Goal: Information Seeking & Learning: Understand process/instructions

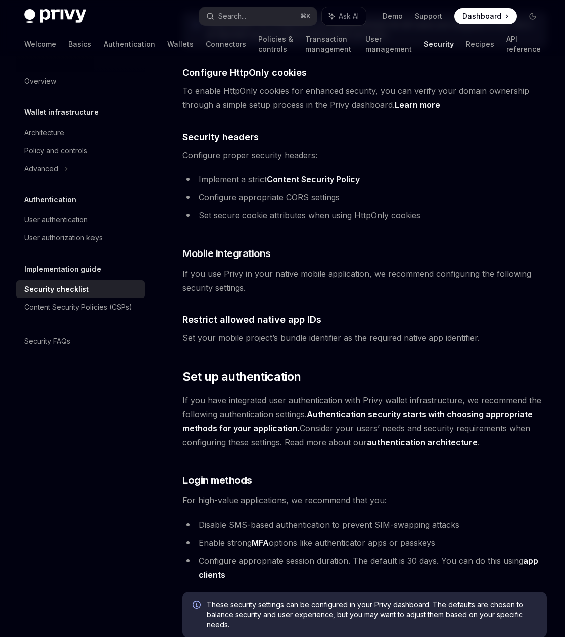
scroll to position [496, 0]
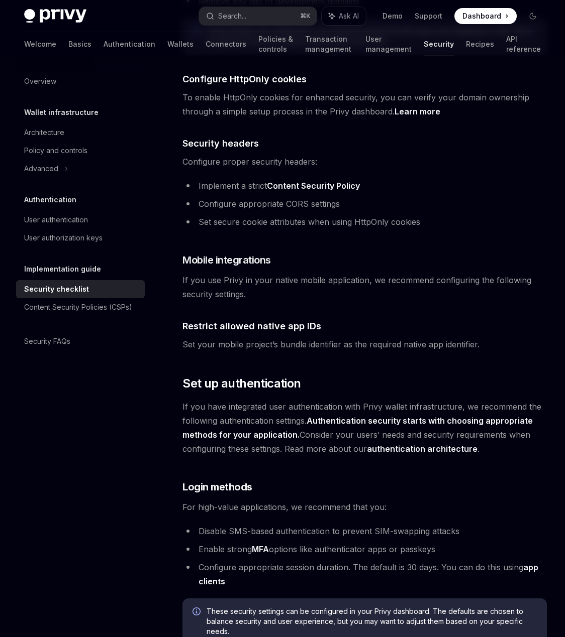
click at [331, 182] on link "Content Security Policy" at bounding box center [313, 186] width 93 height 11
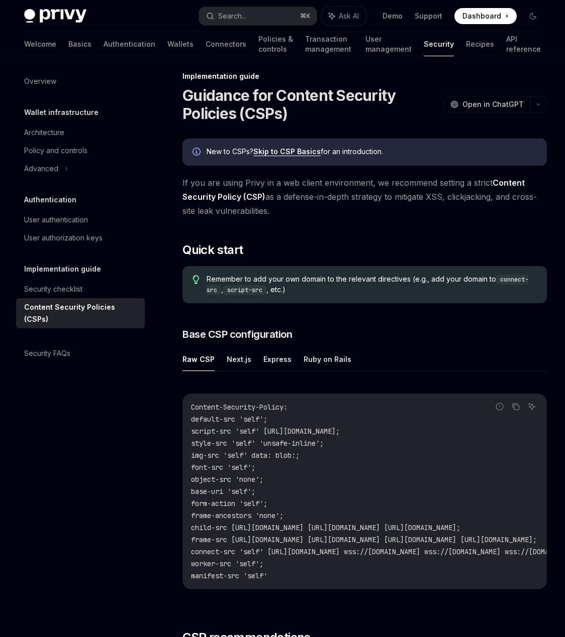
scroll to position [13, 0]
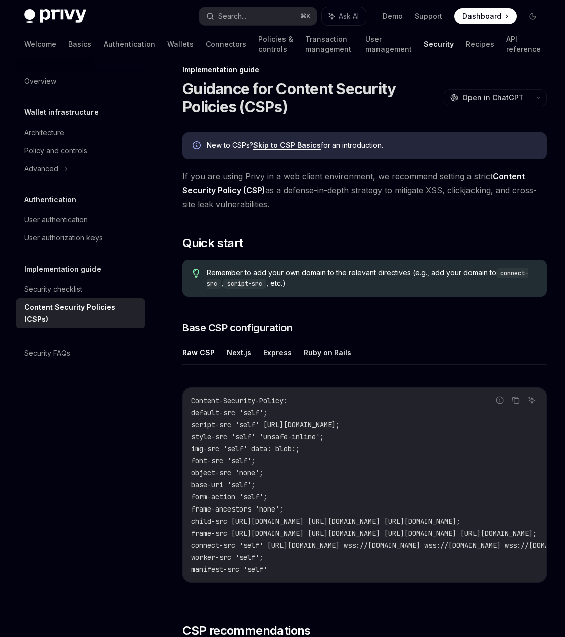
click at [221, 357] on ul "Raw CSP Next.js Express Ruby on Rails" at bounding box center [364, 353] width 364 height 24
click at [230, 352] on button "Next.js" at bounding box center [239, 353] width 25 height 24
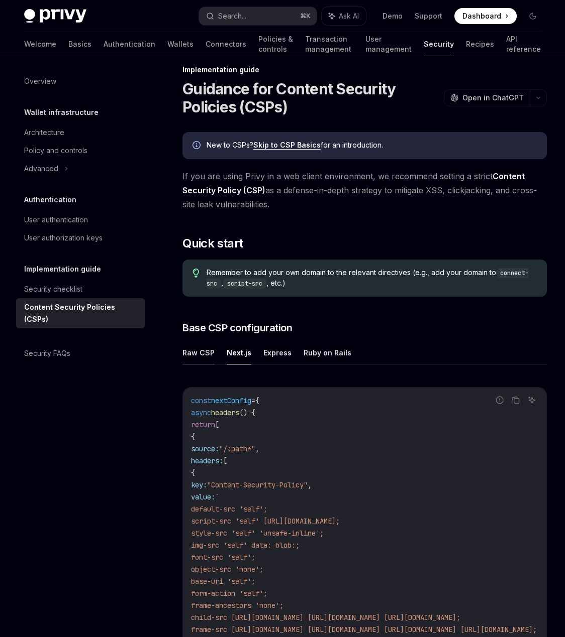
click at [192, 353] on button "Raw CSP" at bounding box center [198, 353] width 32 height 24
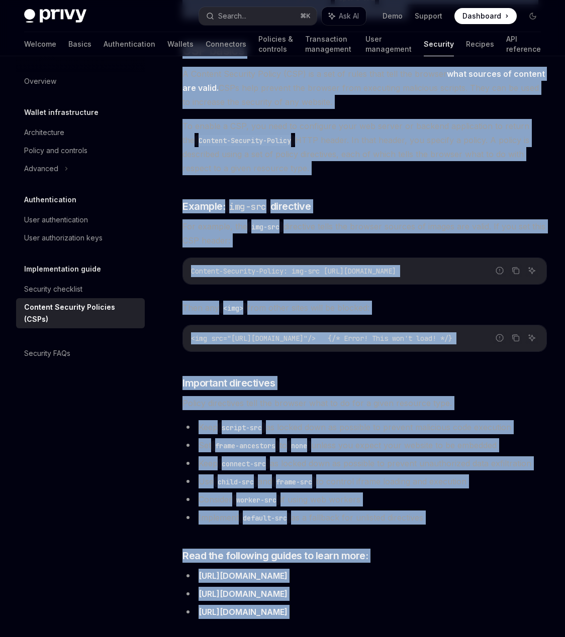
scroll to position [2262, 0]
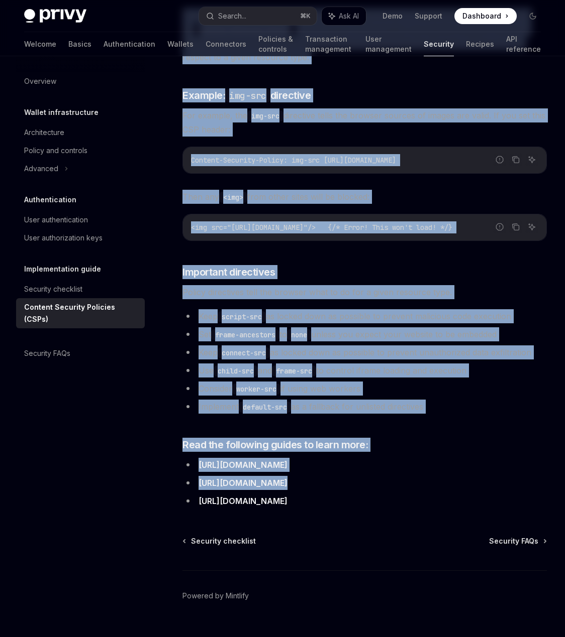
drag, startPoint x: 183, startPoint y: 99, endPoint x: 512, endPoint y: 472, distance: 497.5
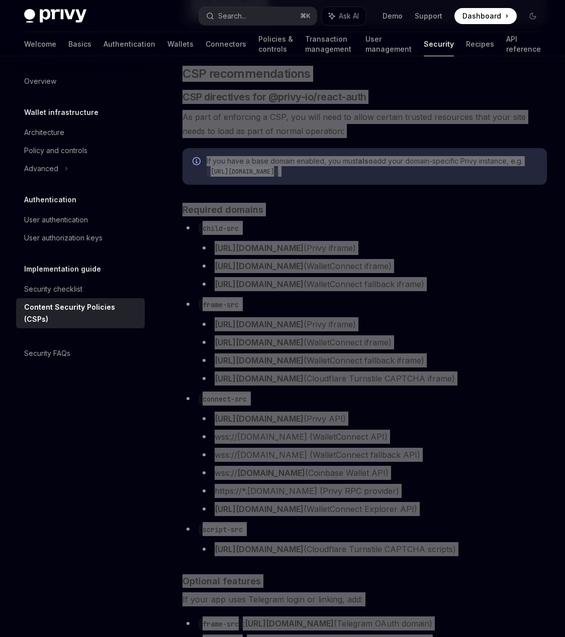
scroll to position [0, 0]
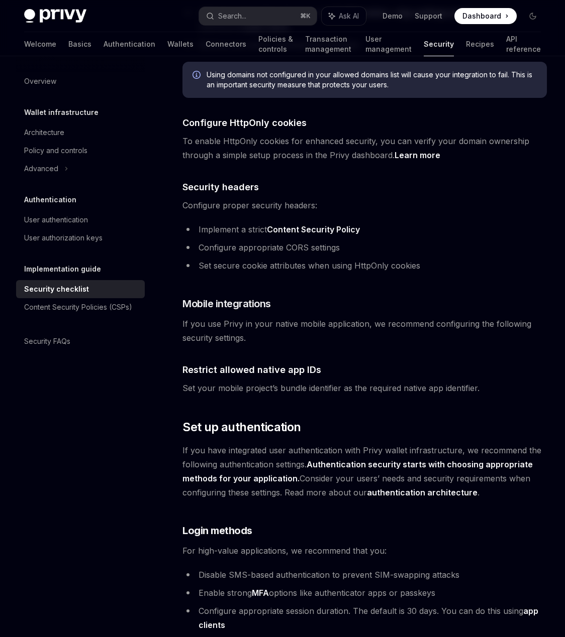
scroll to position [496, 0]
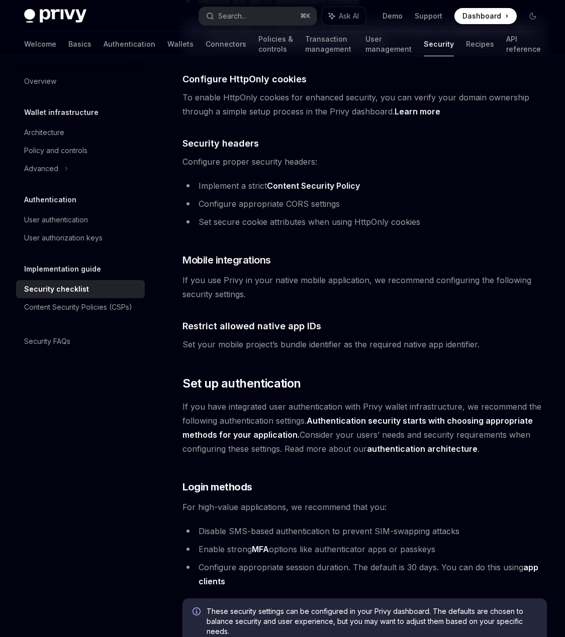
type textarea "*"
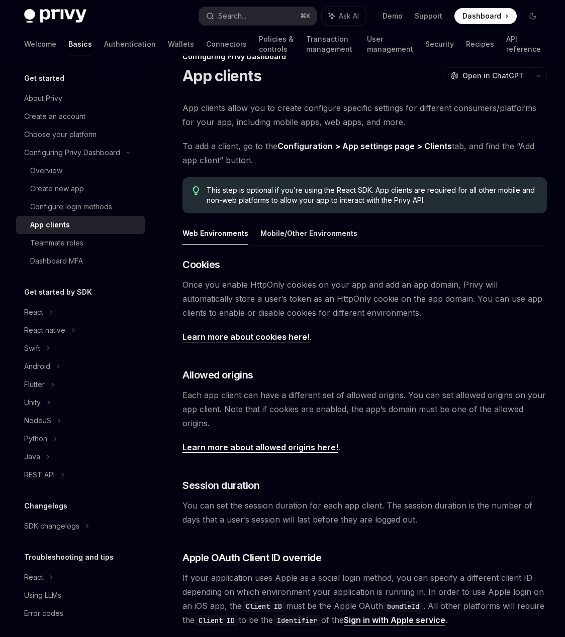
scroll to position [39, 0]
